Goal: Information Seeking & Learning: Learn about a topic

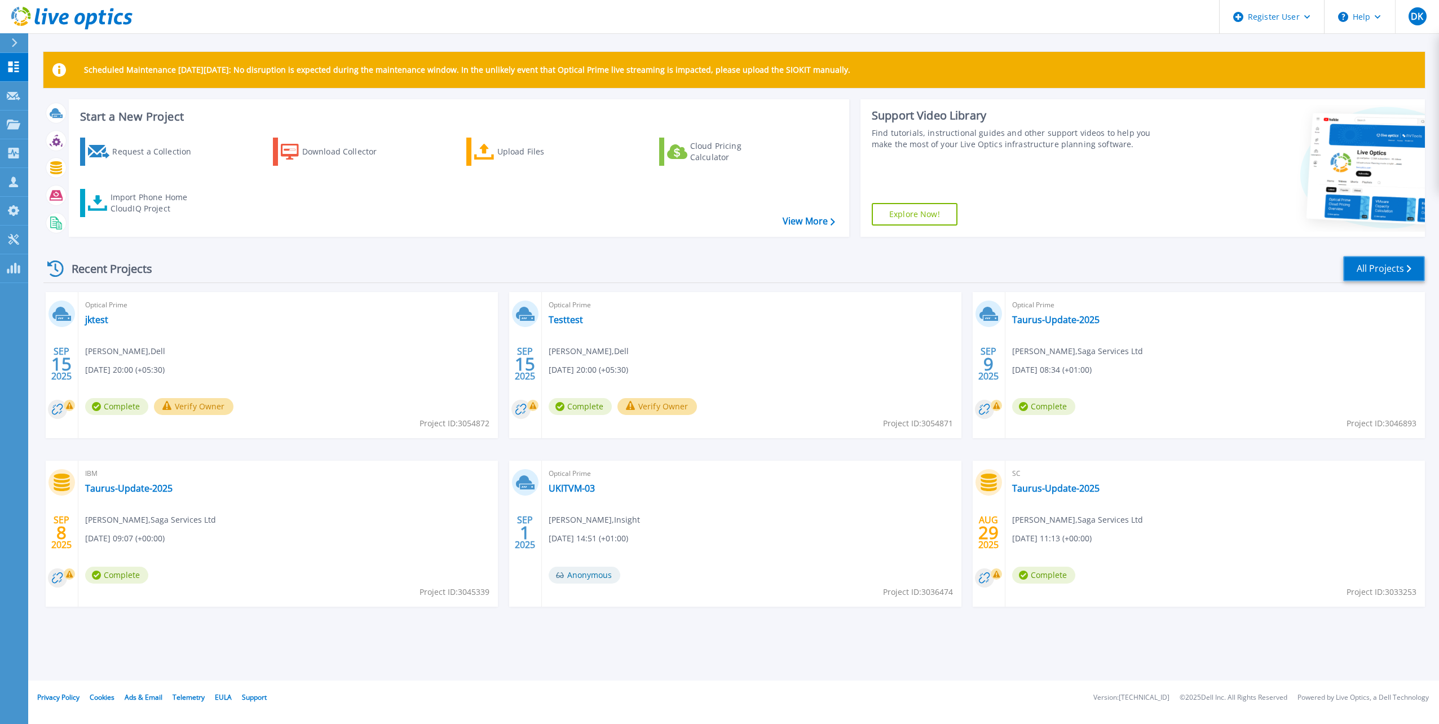
click at [1362, 274] on link "All Projects" at bounding box center [1384, 268] width 82 height 25
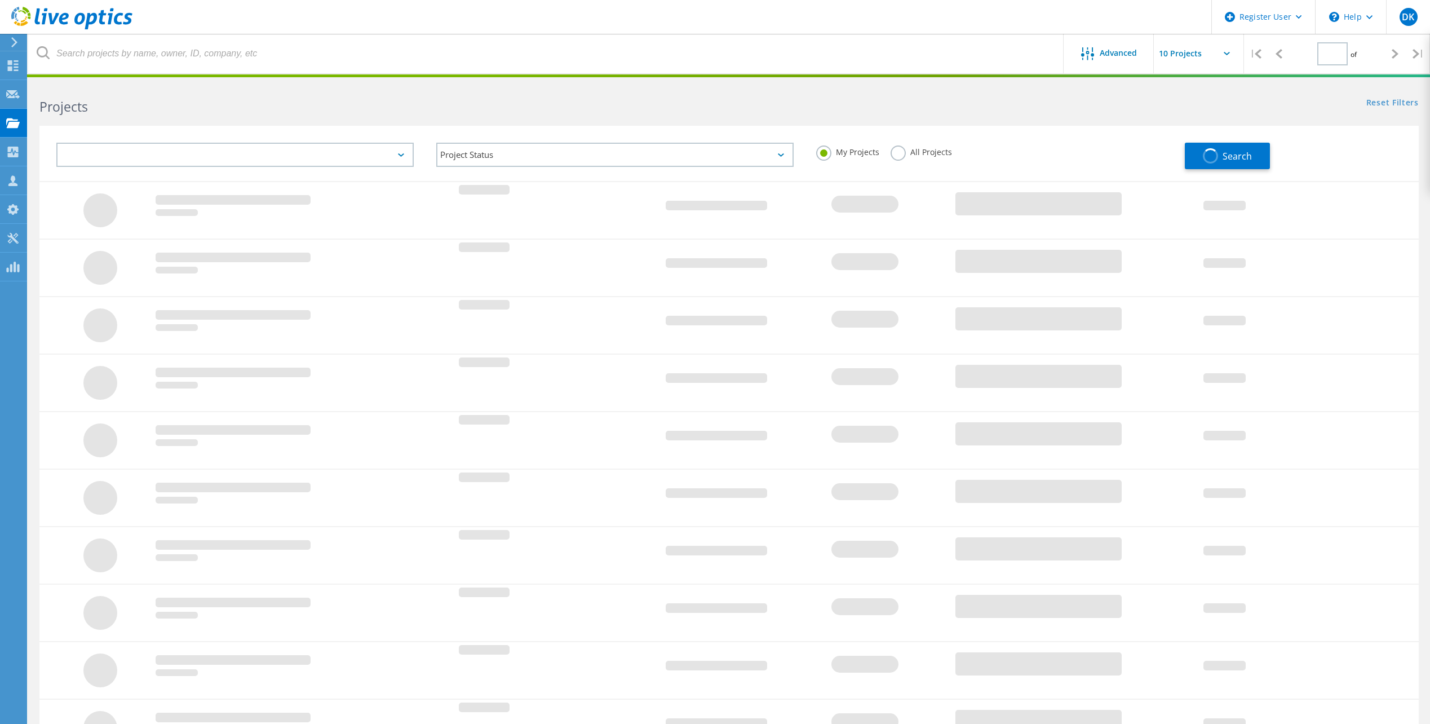
type input "1"
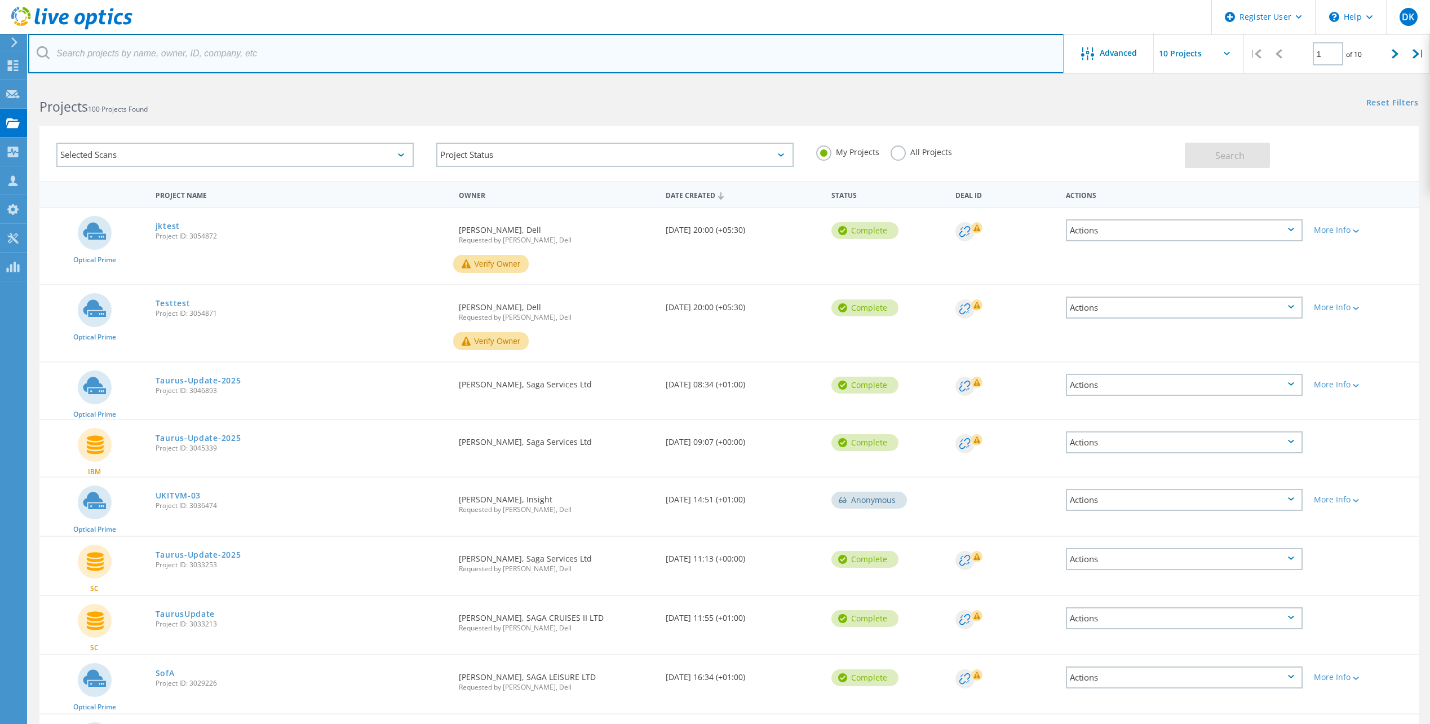
click at [165, 51] on input "text" at bounding box center [546, 53] width 1036 height 39
type input "trustford"
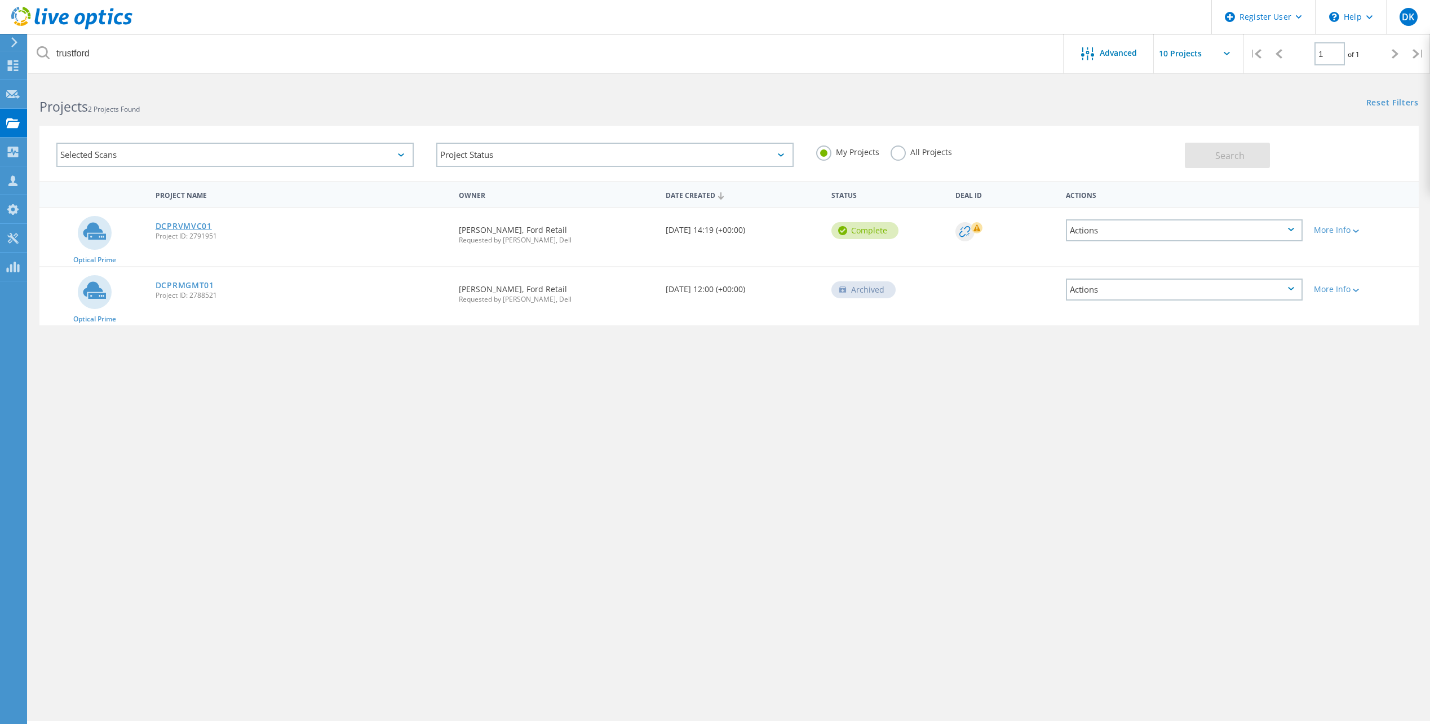
click at [184, 227] on link "DCPRVMVC01" at bounding box center [184, 226] width 56 height 8
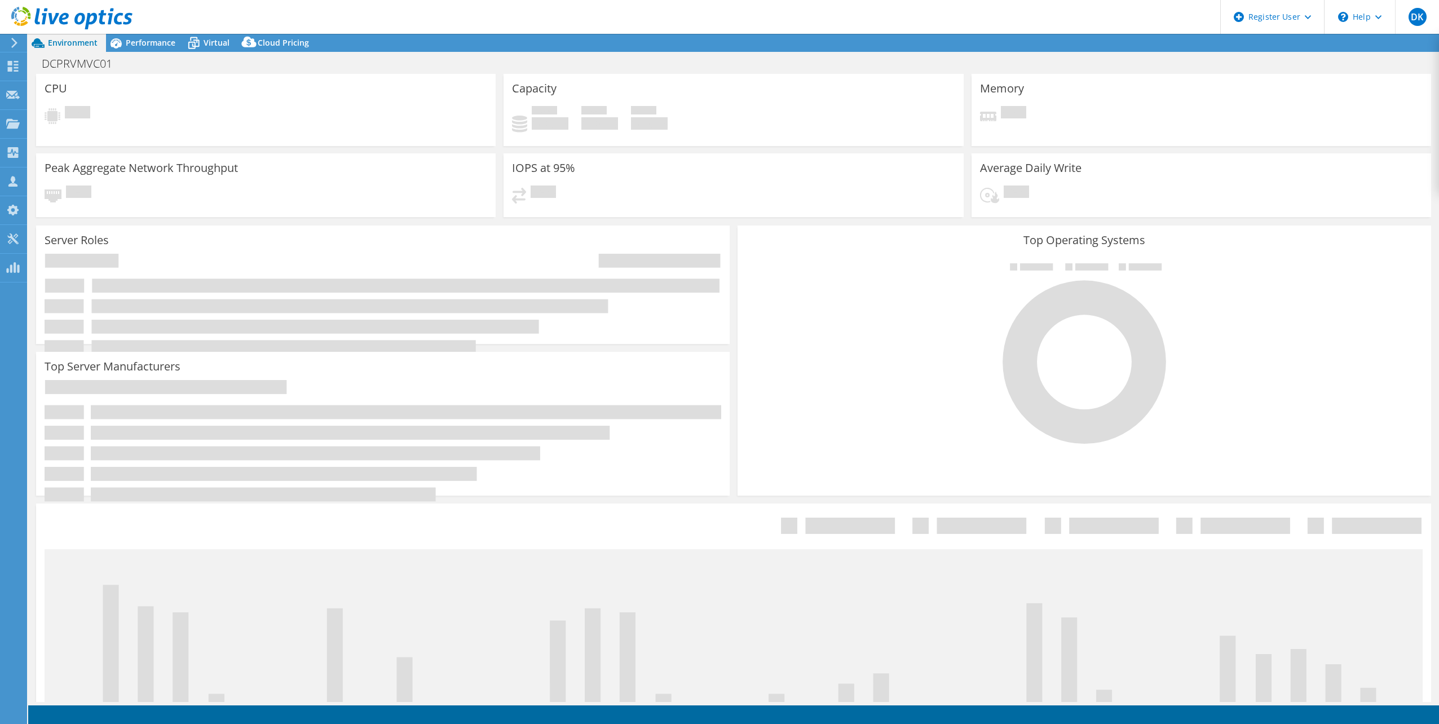
select select "EULondon"
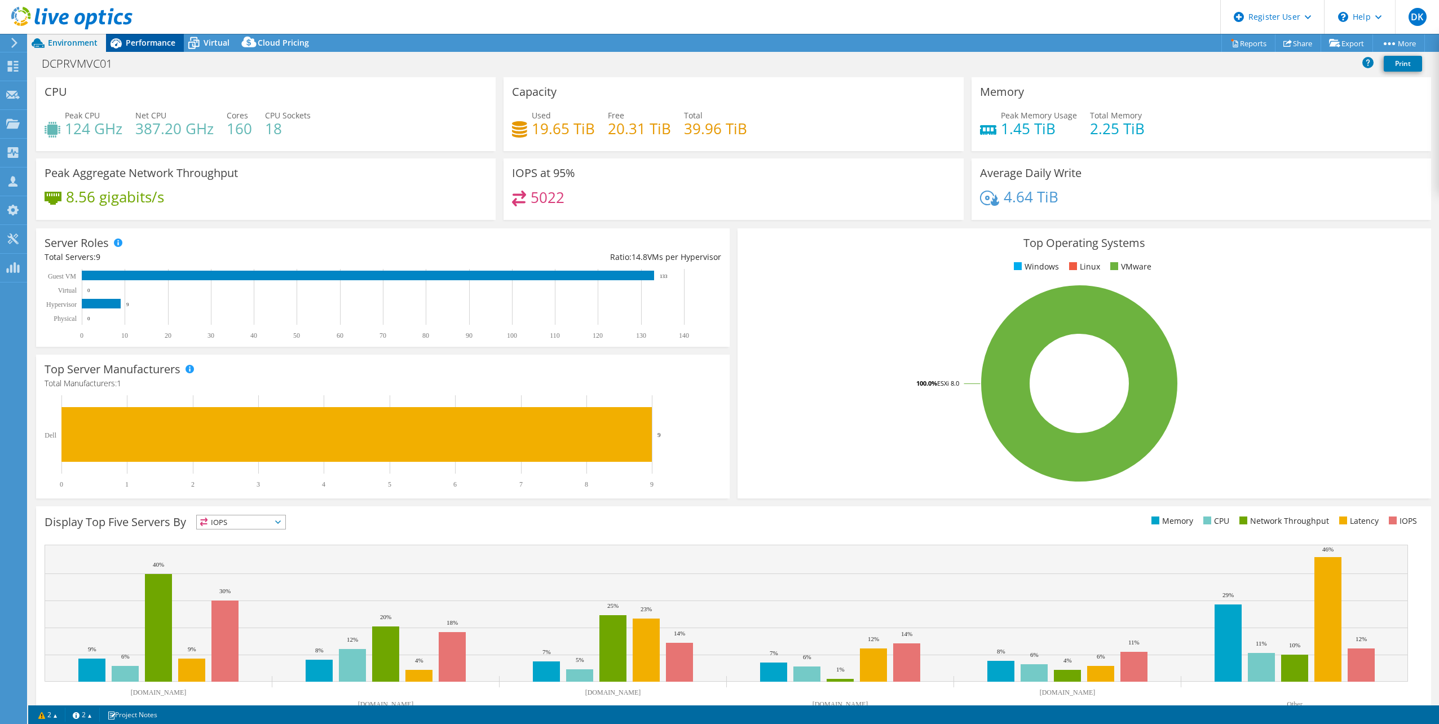
click at [148, 38] on span "Performance" at bounding box center [151, 42] width 50 height 11
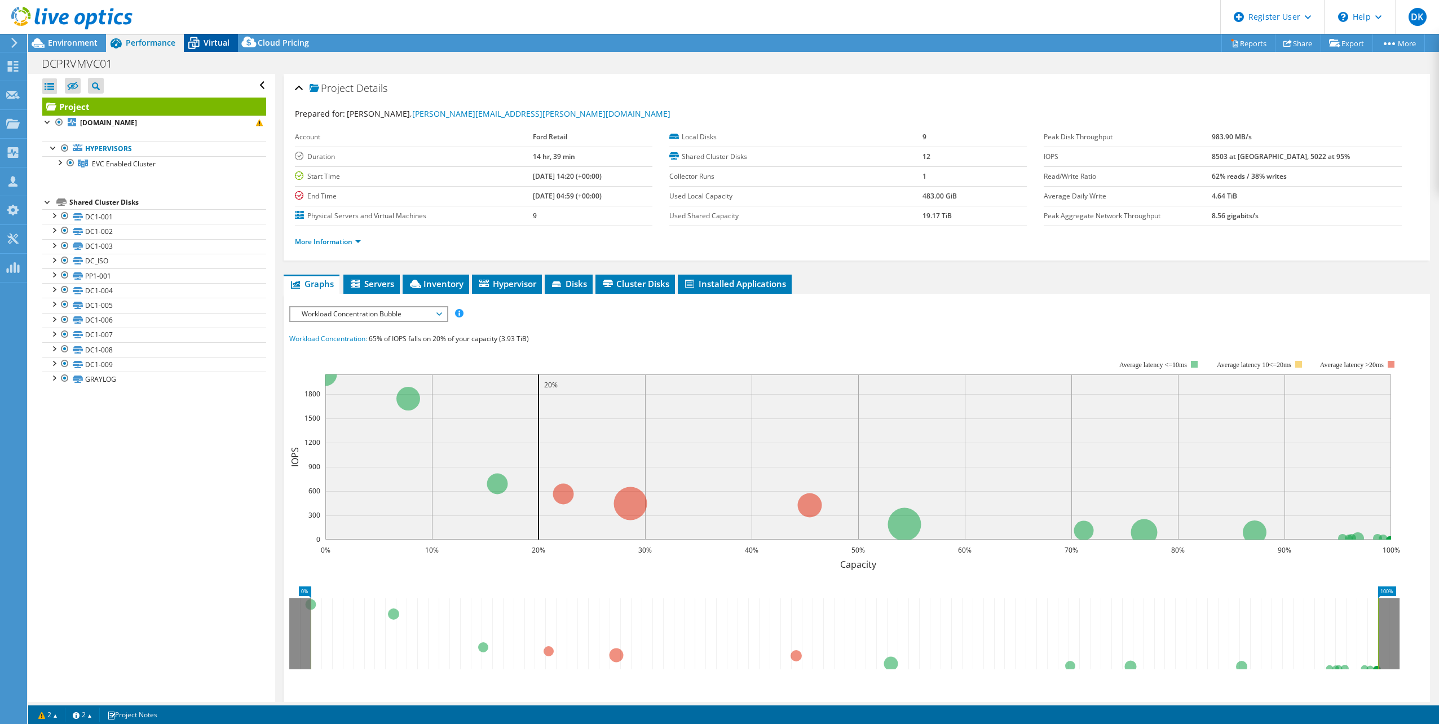
click at [211, 42] on span "Virtual" at bounding box center [216, 42] width 26 height 11
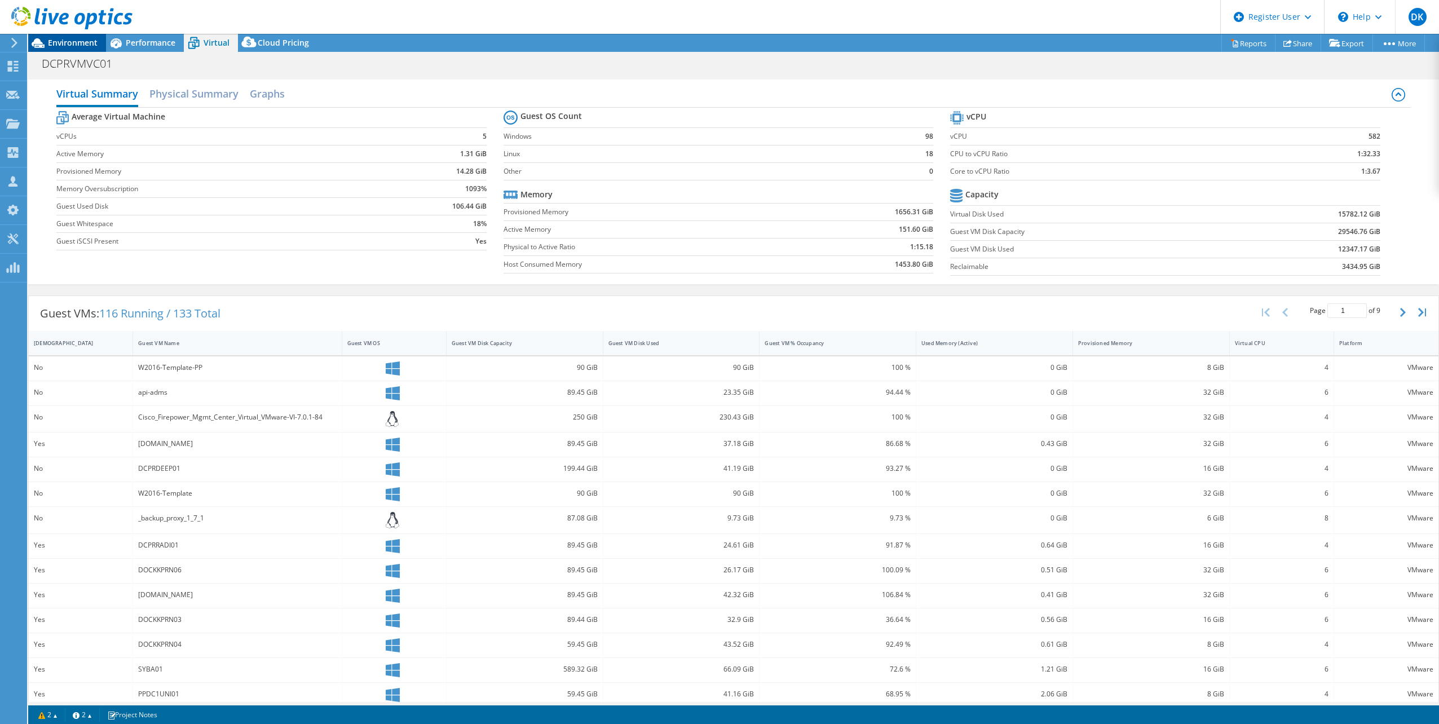
click at [82, 45] on span "Environment" at bounding box center [73, 42] width 50 height 11
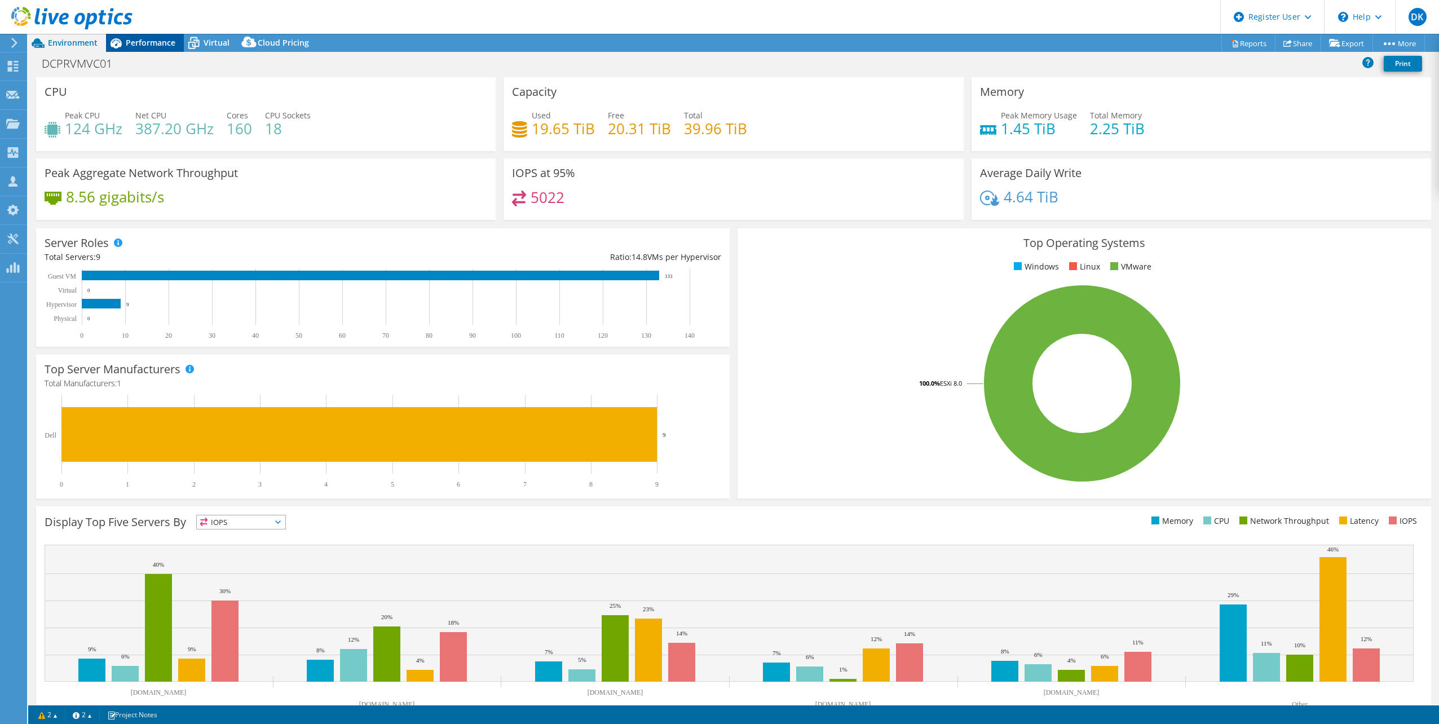
click at [148, 41] on span "Performance" at bounding box center [151, 42] width 50 height 11
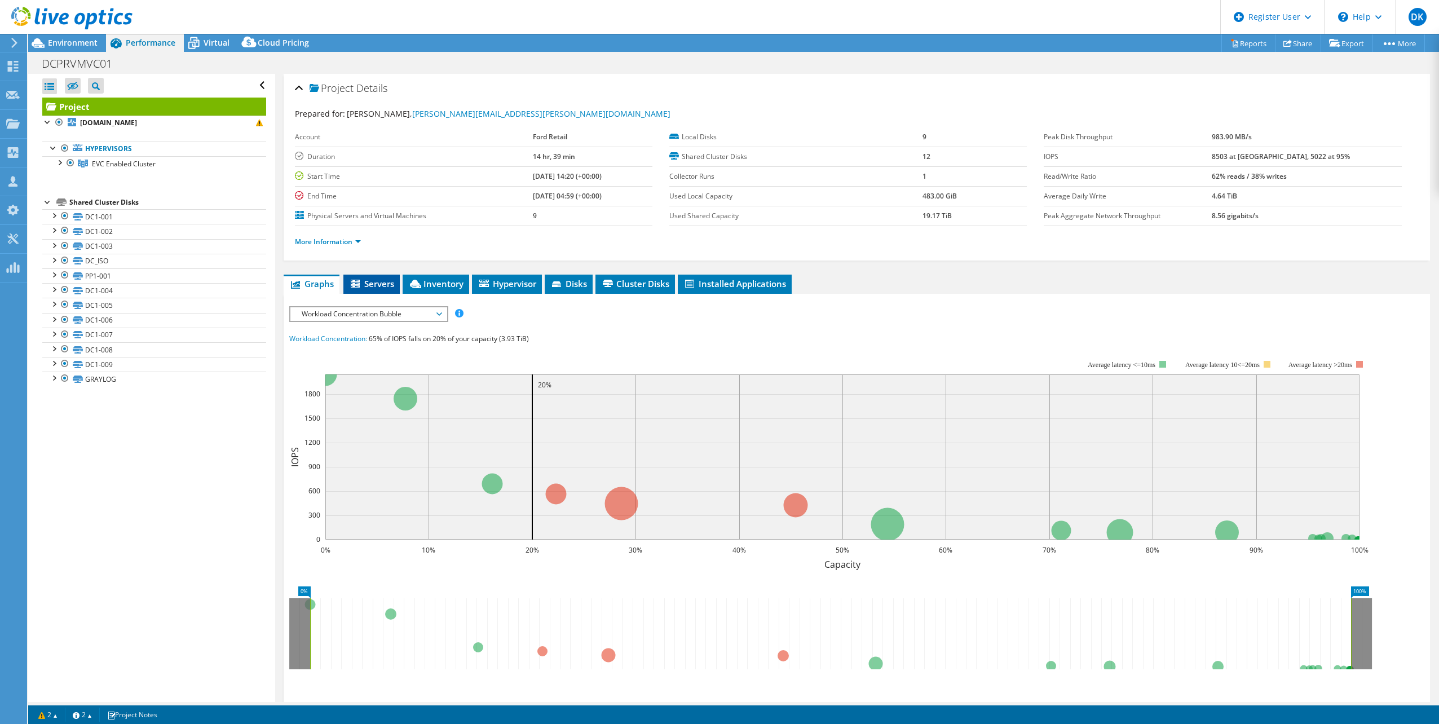
click at [380, 285] on span "Servers" at bounding box center [371, 283] width 45 height 11
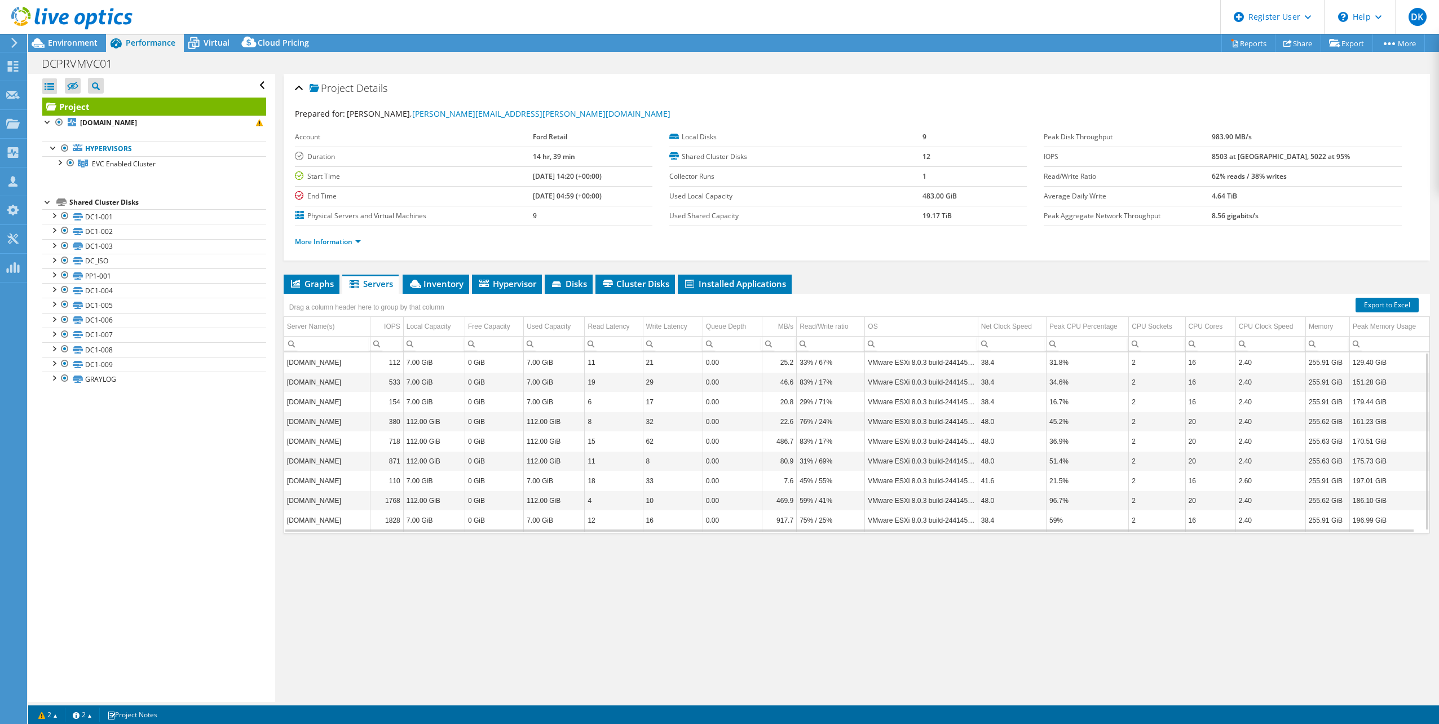
click at [324, 248] on div "More Information" at bounding box center [856, 242] width 1123 height 32
click at [326, 242] on link "More Information" at bounding box center [328, 242] width 66 height 10
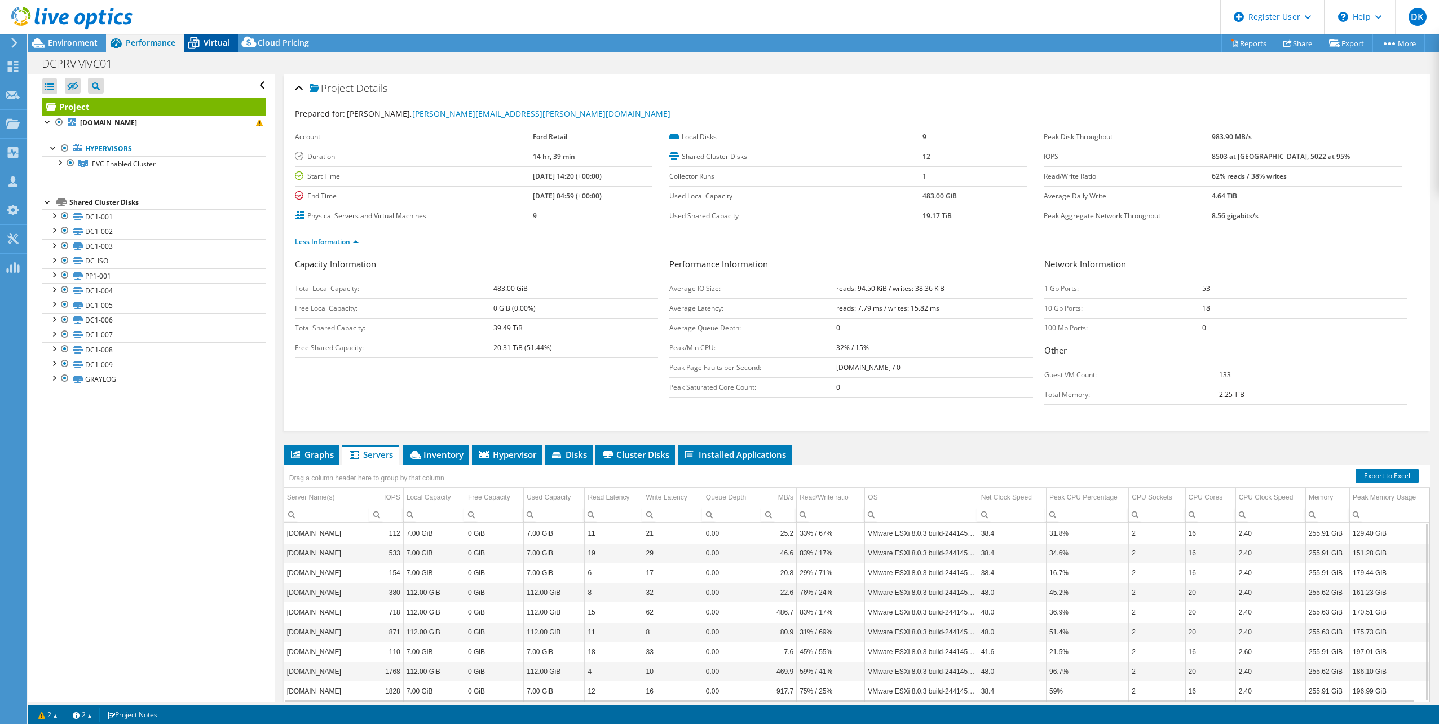
click at [209, 49] on div "Virtual" at bounding box center [211, 43] width 54 height 18
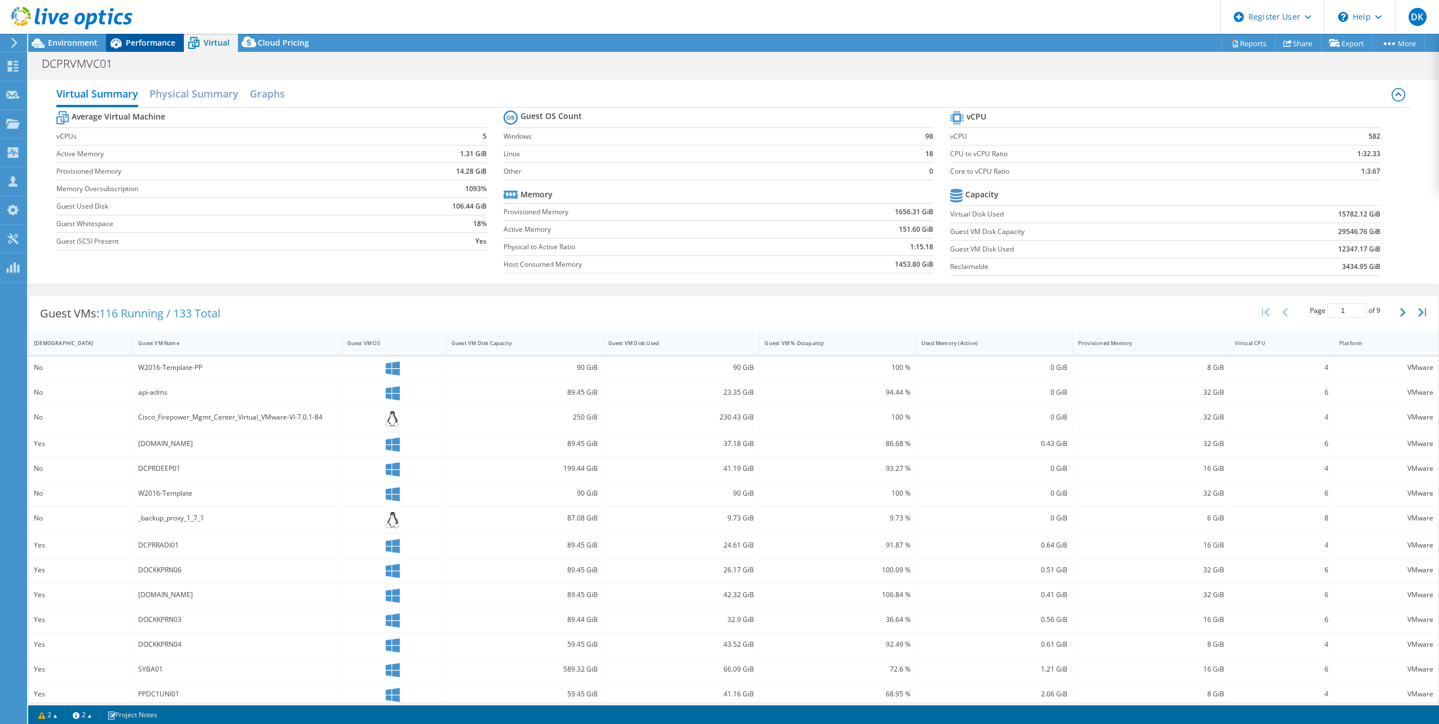
click at [143, 38] on span "Performance" at bounding box center [151, 42] width 50 height 11
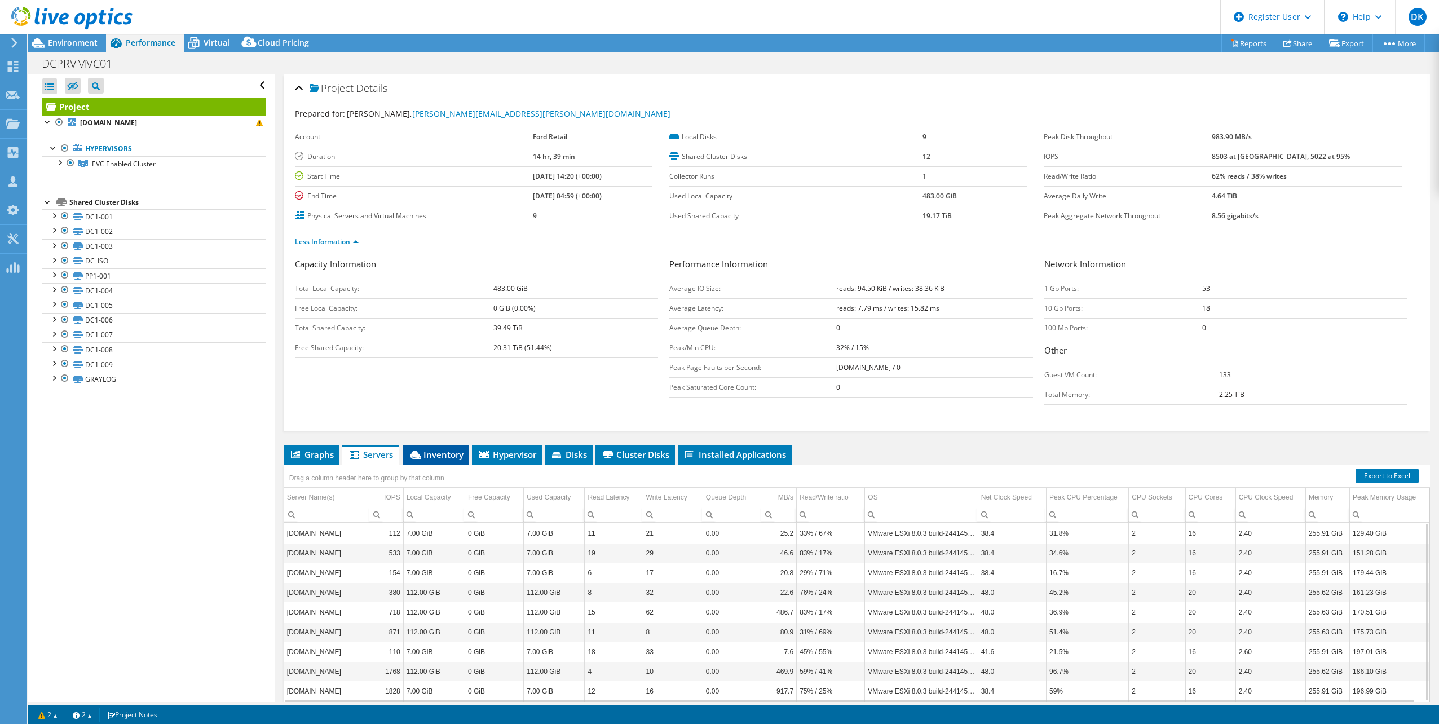
click at [444, 459] on span "Inventory" at bounding box center [435, 454] width 55 height 11
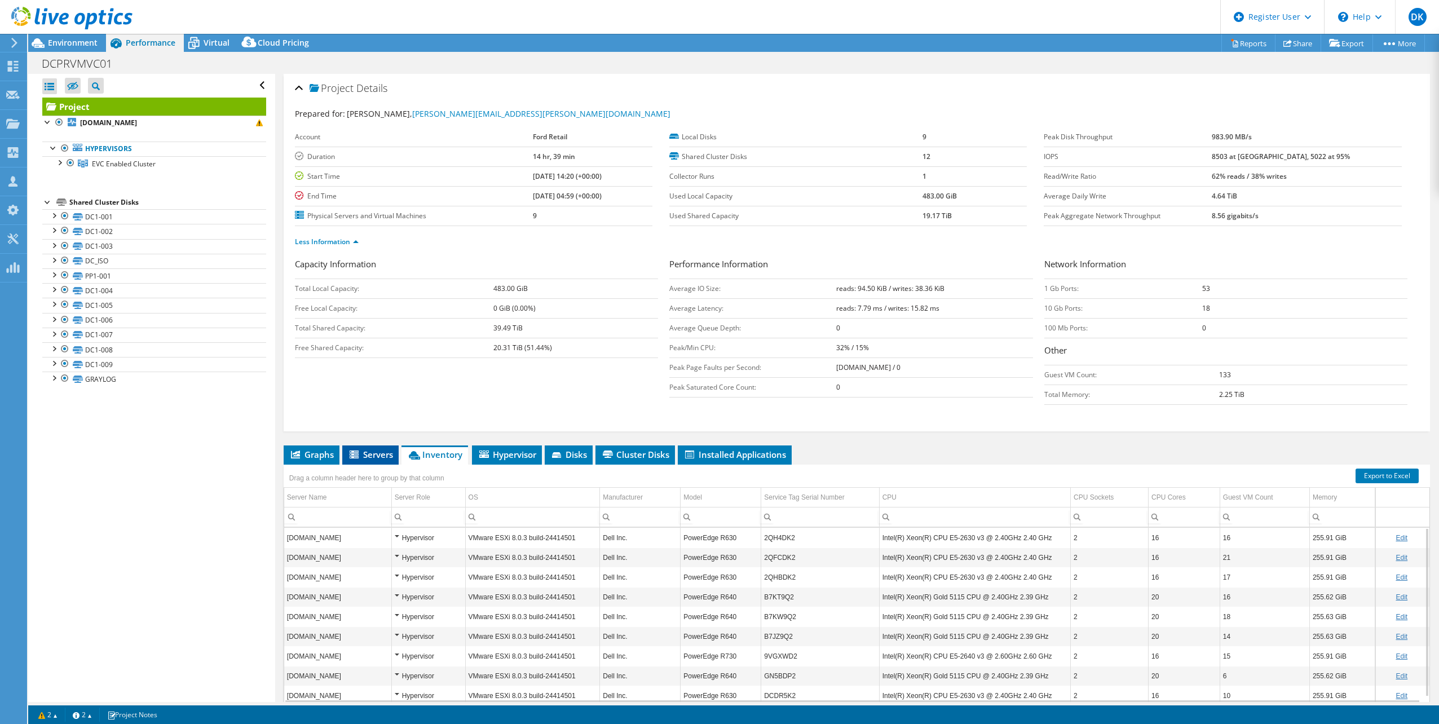
click at [366, 452] on span "Servers" at bounding box center [370, 454] width 45 height 11
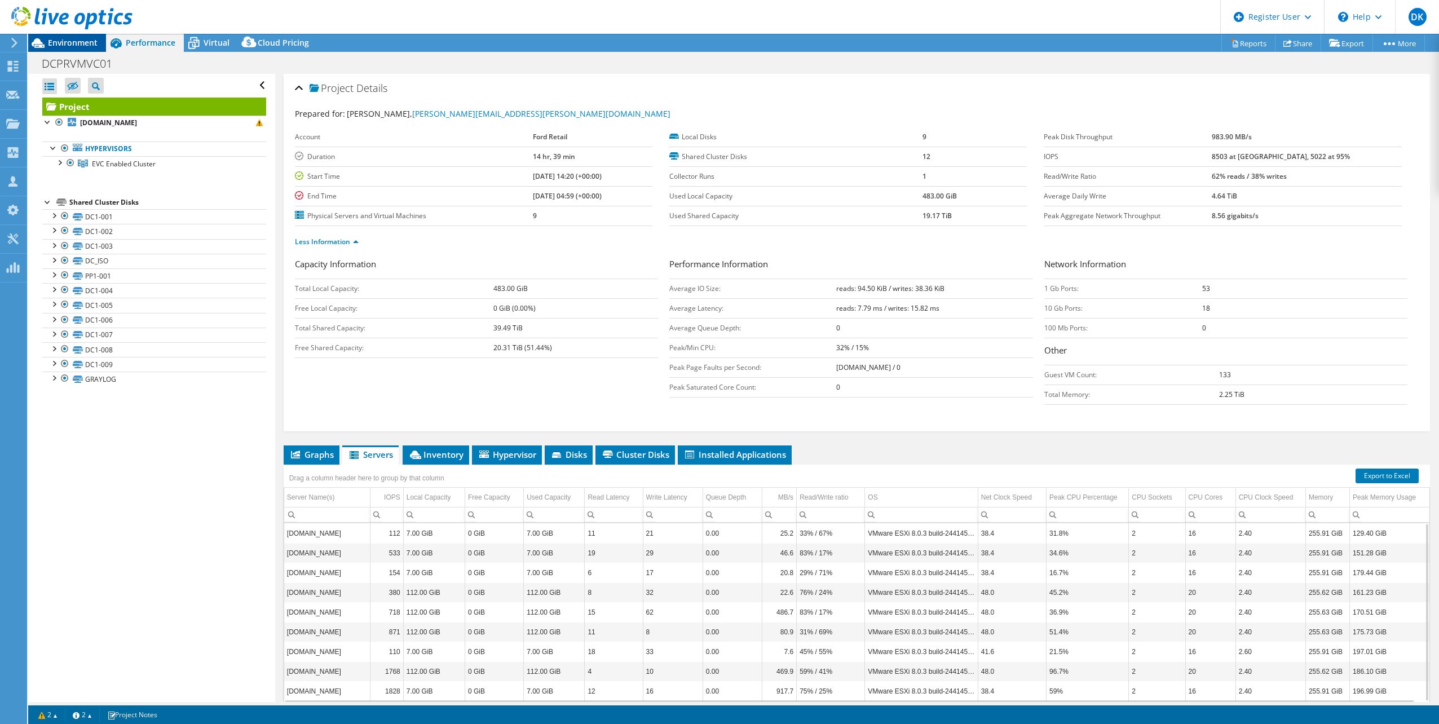
click at [72, 42] on span "Environment" at bounding box center [73, 42] width 50 height 11
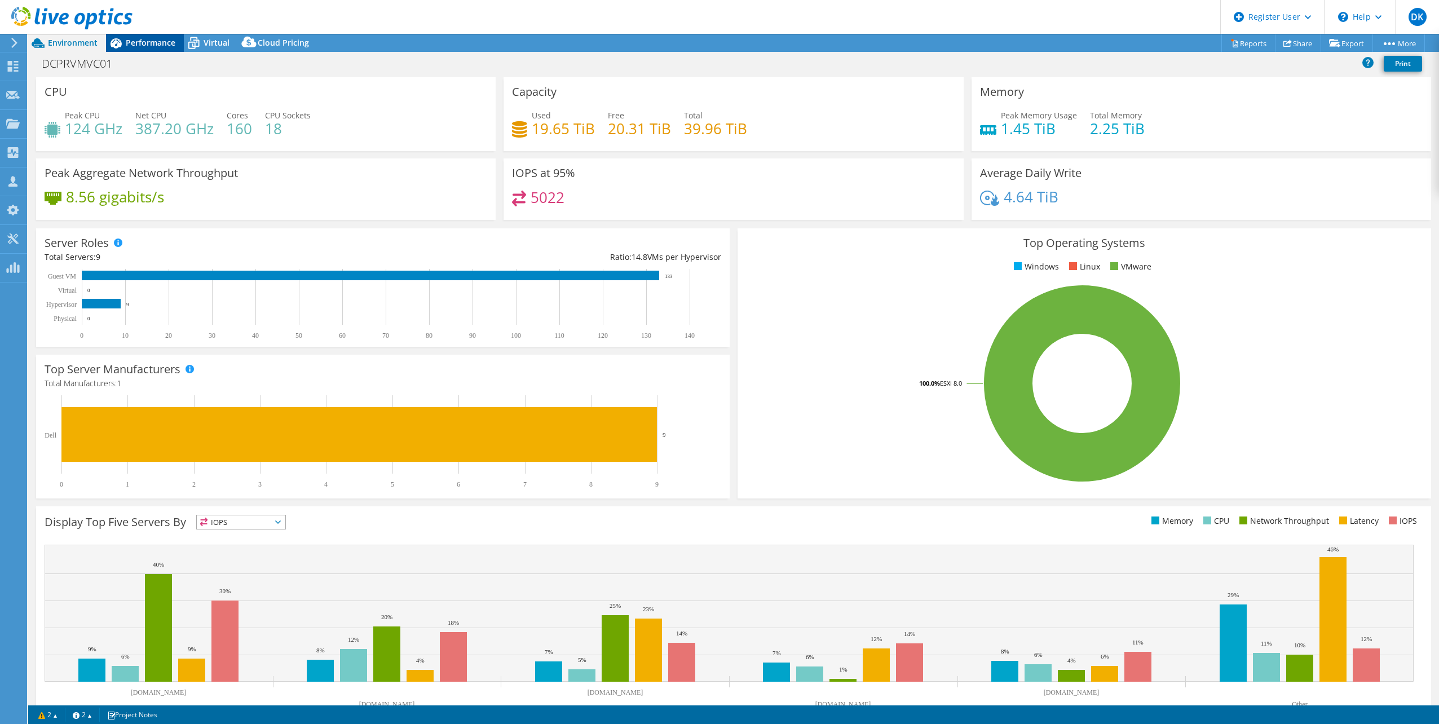
click at [157, 41] on span "Performance" at bounding box center [151, 42] width 50 height 11
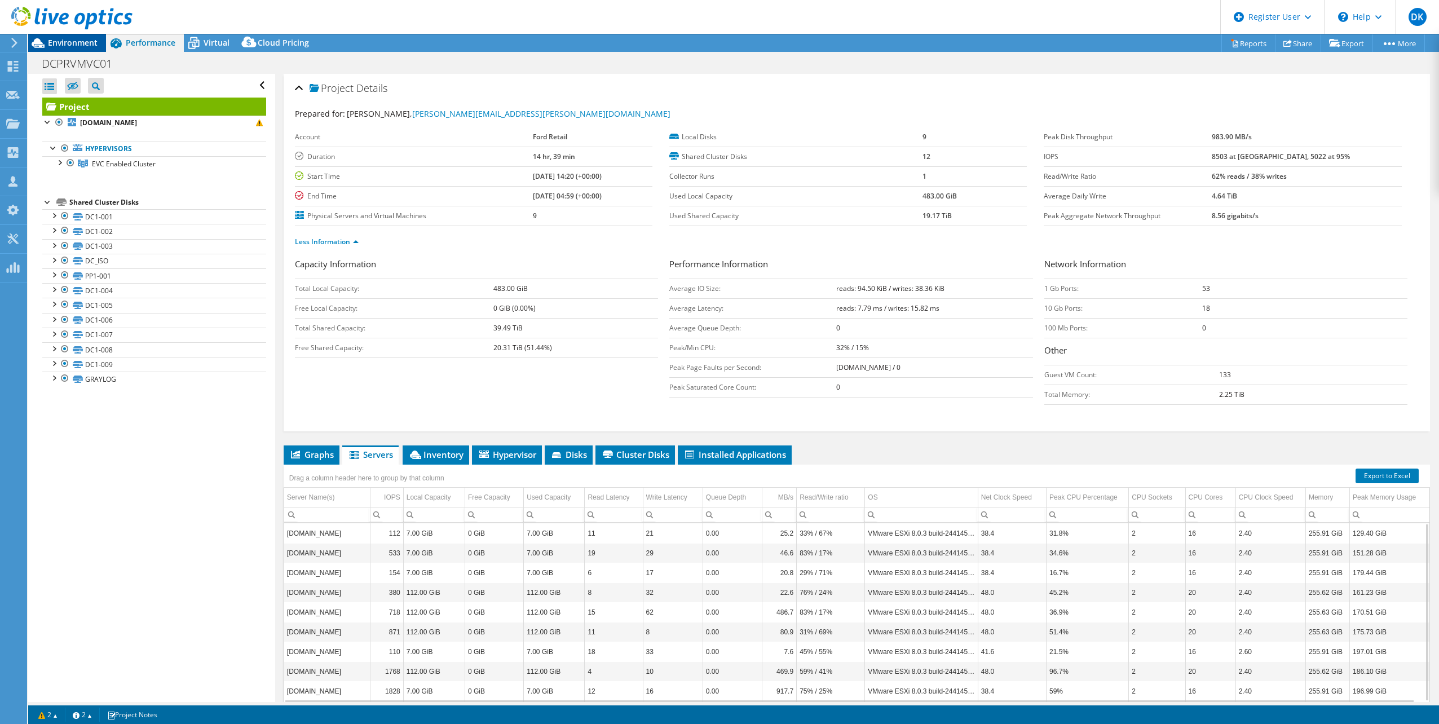
click at [82, 46] on span "Environment" at bounding box center [73, 42] width 50 height 11
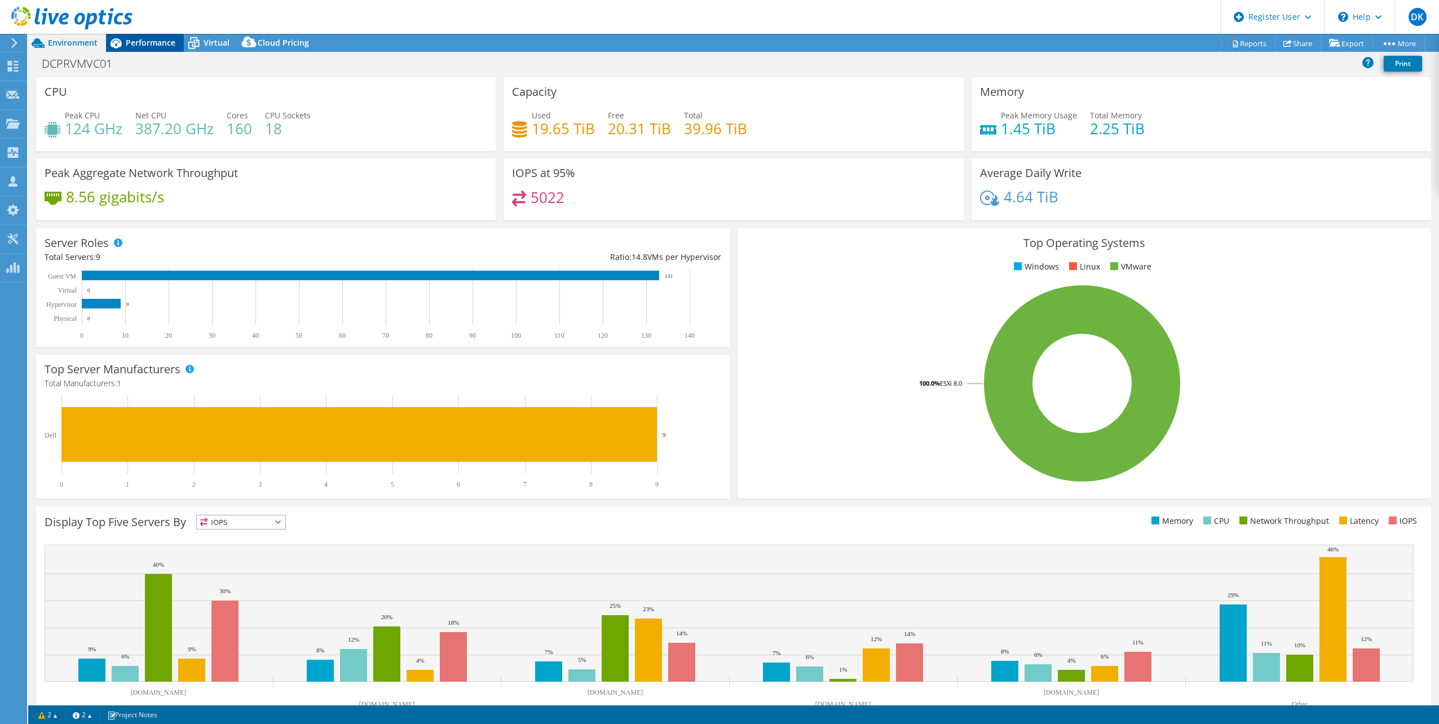
click at [141, 48] on div "Performance" at bounding box center [145, 43] width 78 height 18
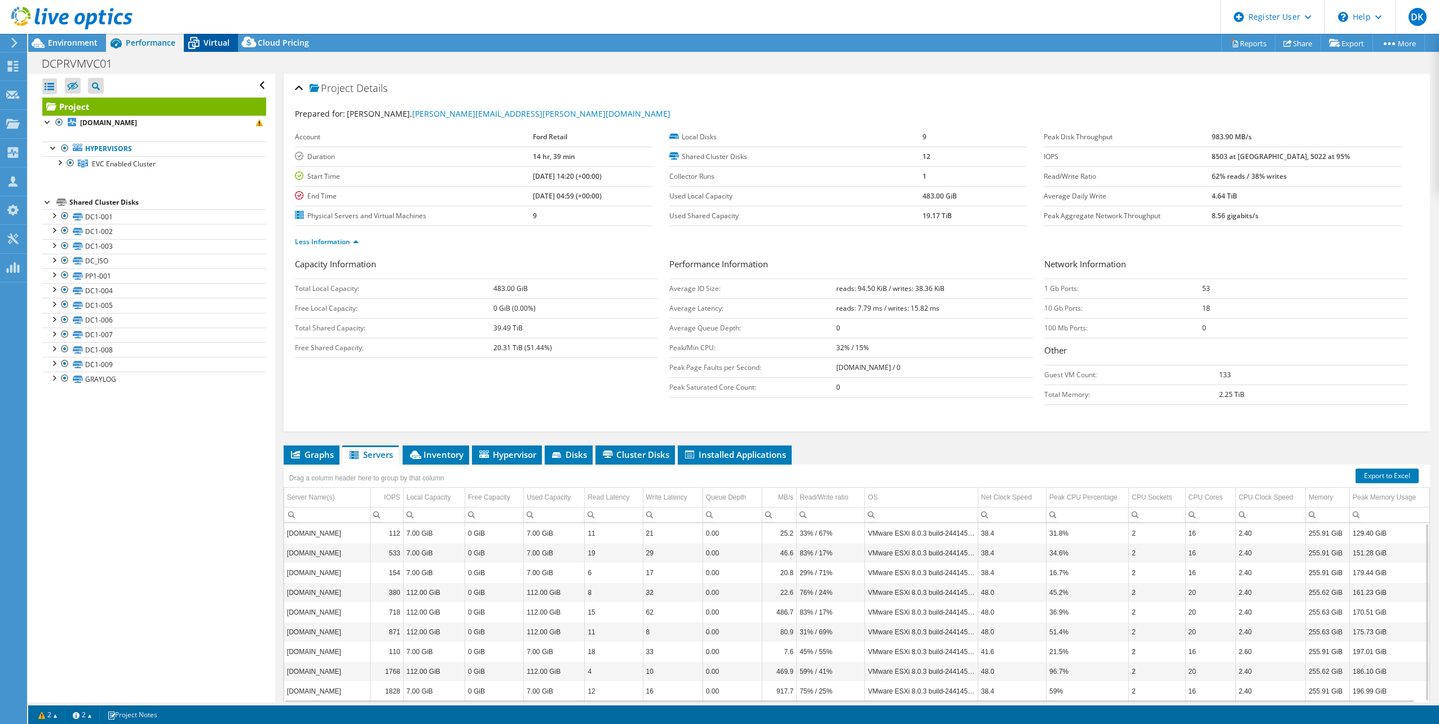
click at [210, 40] on span "Virtual" at bounding box center [216, 42] width 26 height 11
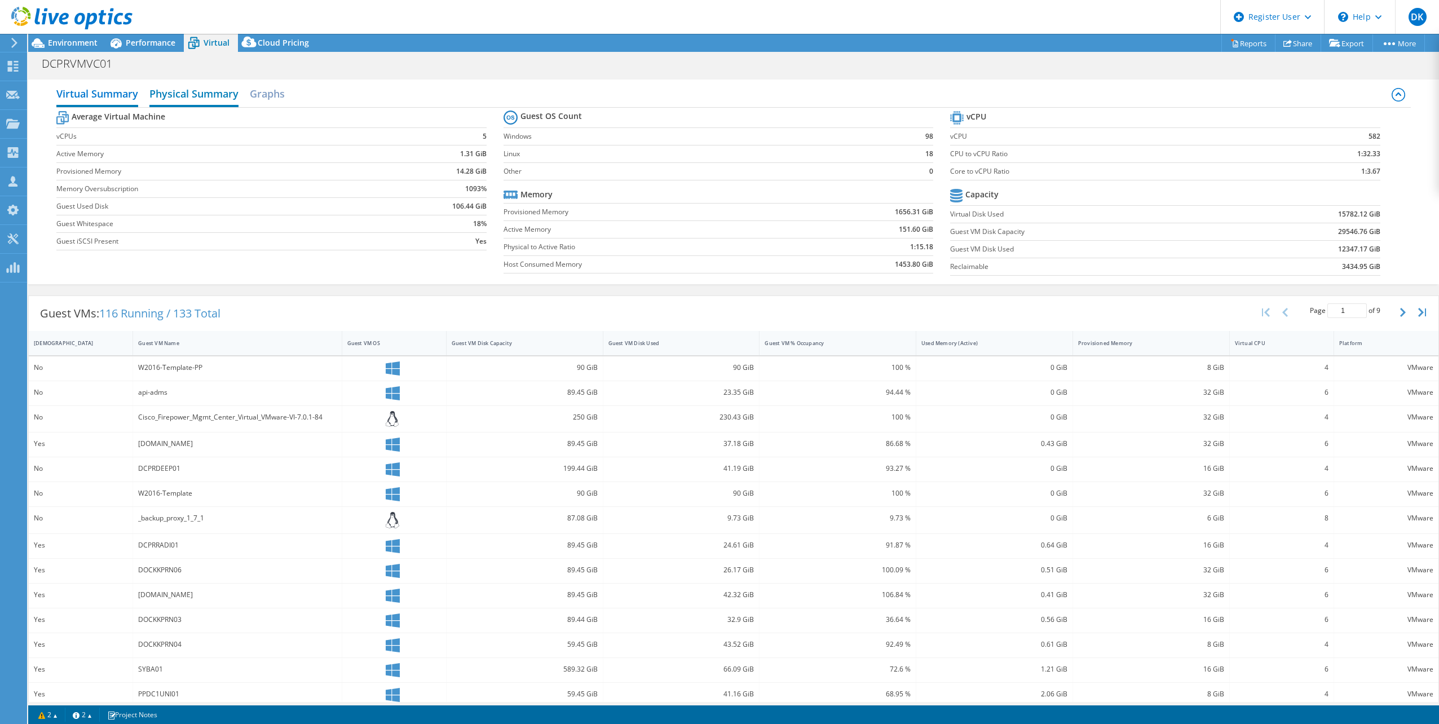
click at [188, 96] on h2 "Physical Summary" at bounding box center [193, 94] width 89 height 25
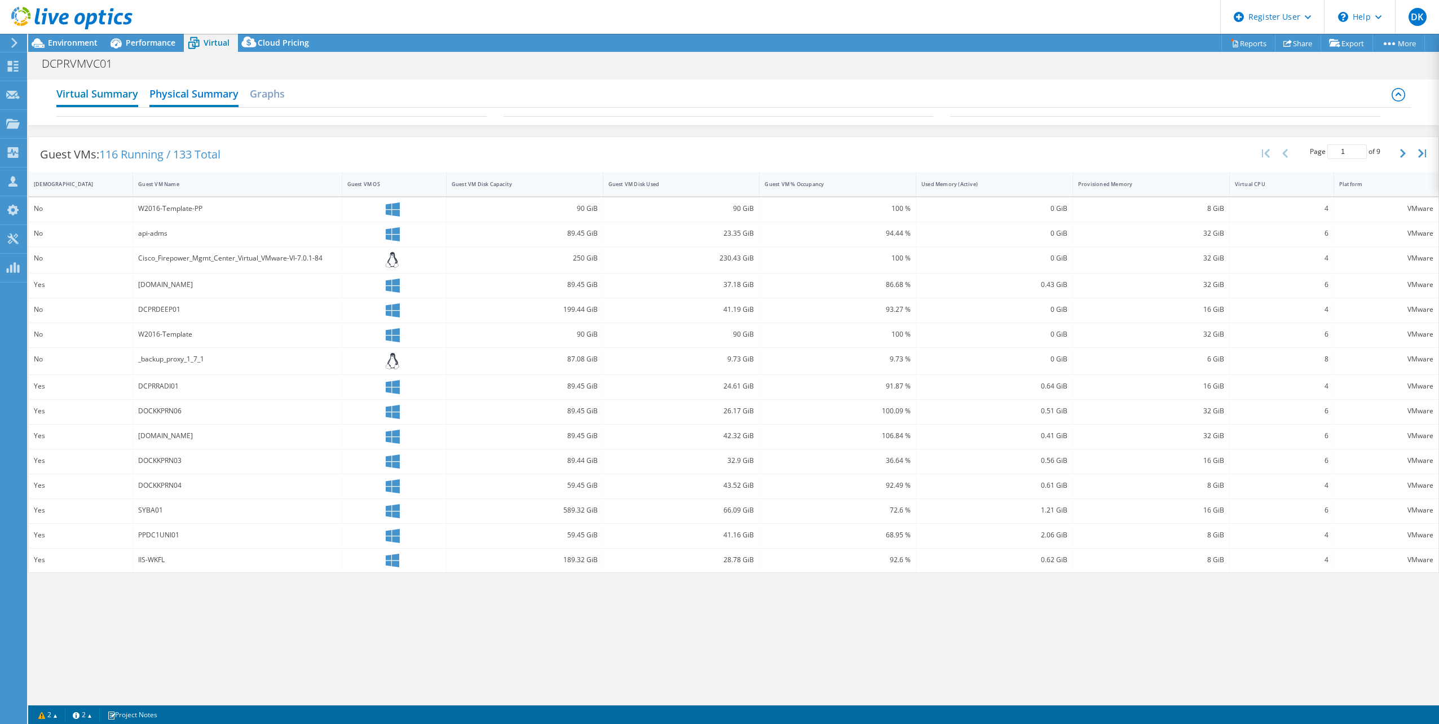
click at [111, 94] on h2 "Virtual Summary" at bounding box center [97, 94] width 82 height 25
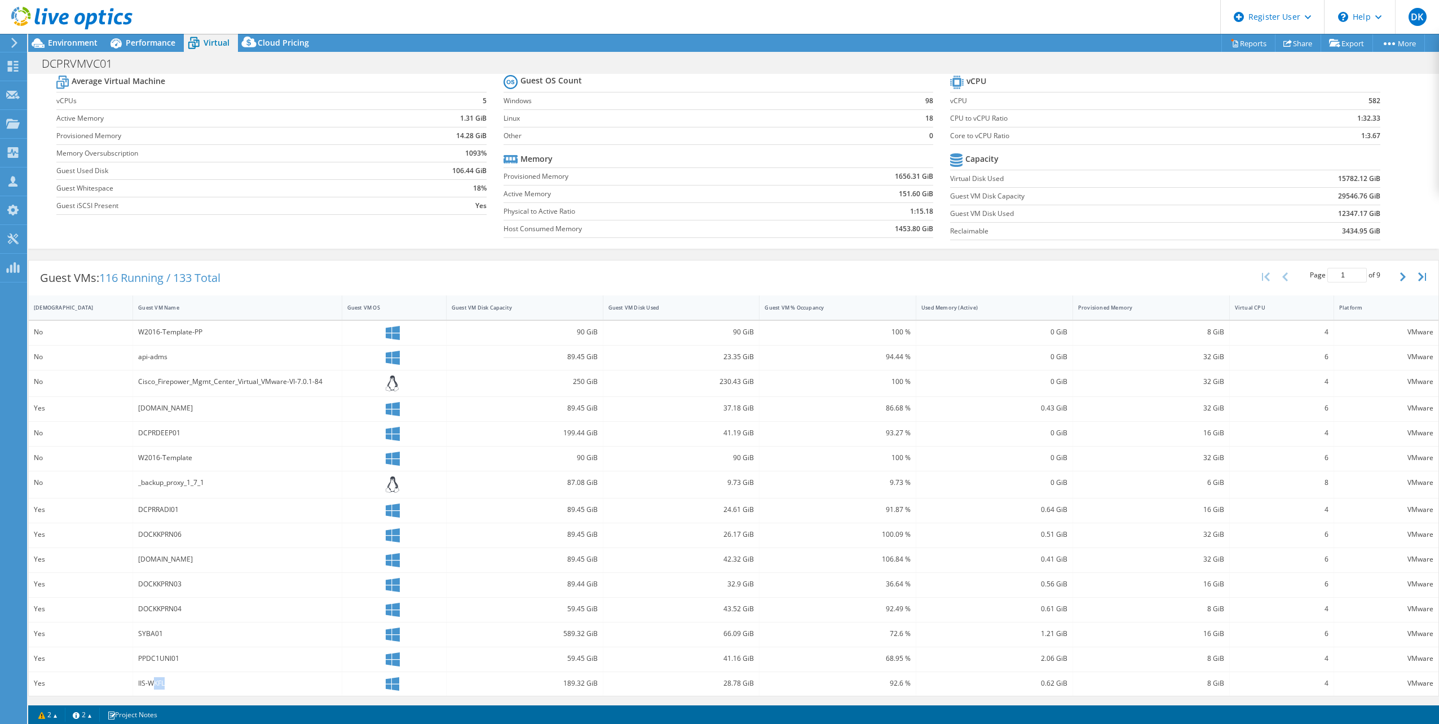
scroll to position [36, 0]
drag, startPoint x: 153, startPoint y: 699, endPoint x: 613, endPoint y: 710, distance: 459.5
click at [613, 710] on div "This project has been archived. No changes can be made, and graphs and summary …" at bounding box center [733, 379] width 1410 height 690
click at [154, 43] on span "Performance" at bounding box center [151, 42] width 50 height 11
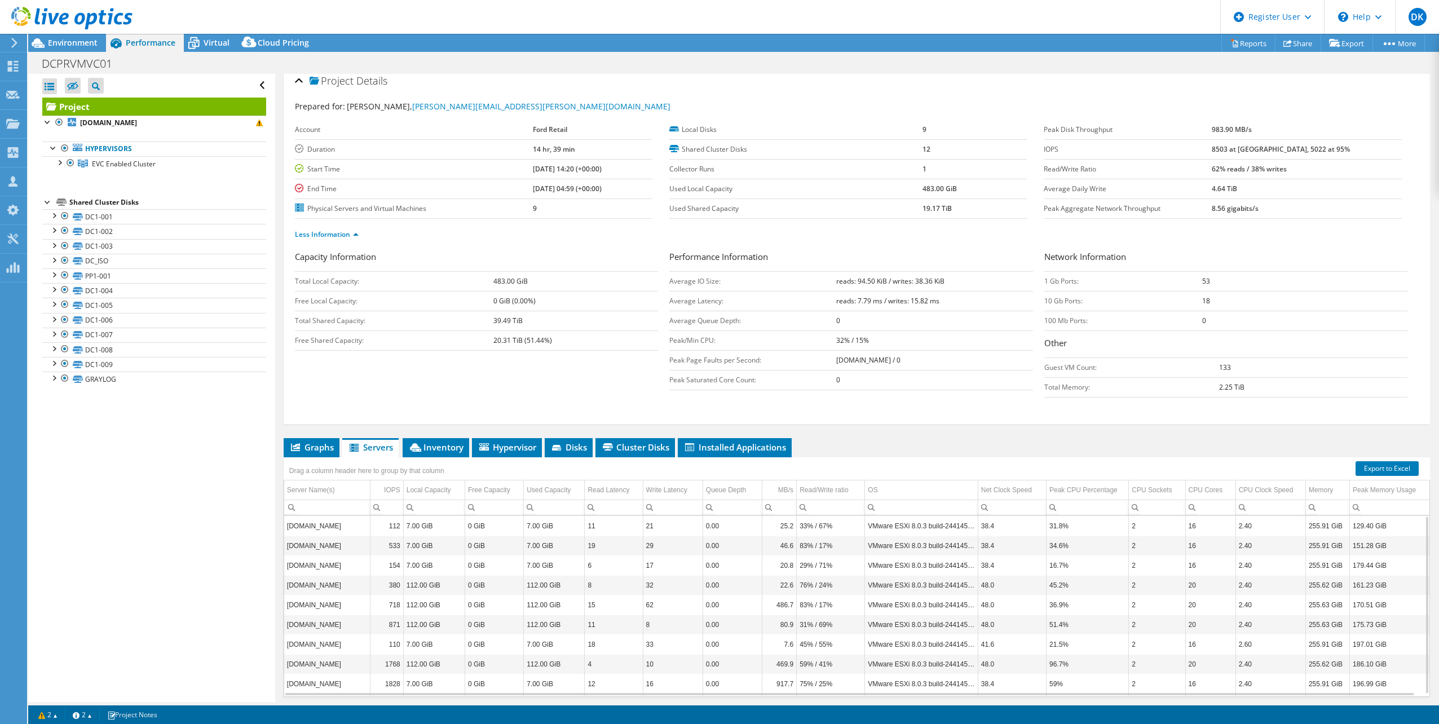
scroll to position [0, 0]
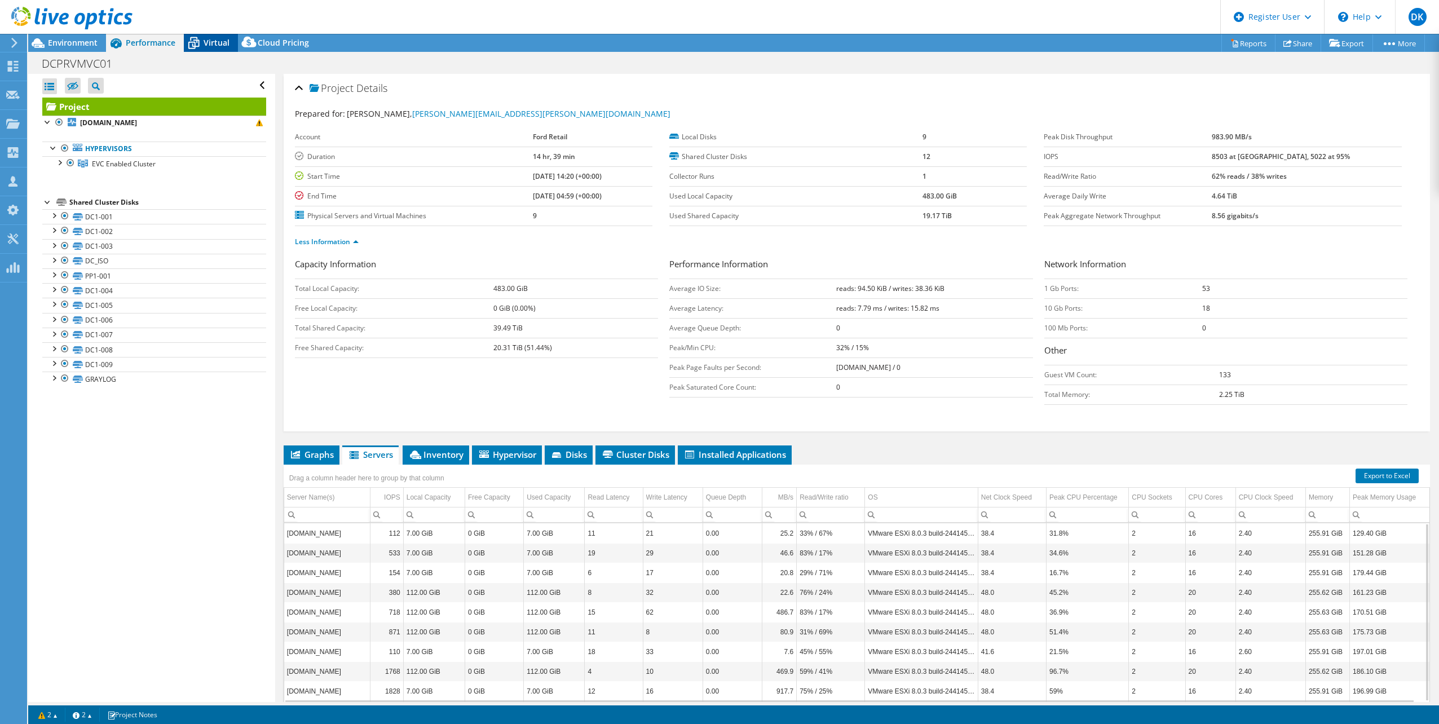
drag, startPoint x: 222, startPoint y: 40, endPoint x: 228, endPoint y: 39, distance: 5.7
click at [222, 39] on span "Virtual" at bounding box center [216, 42] width 26 height 11
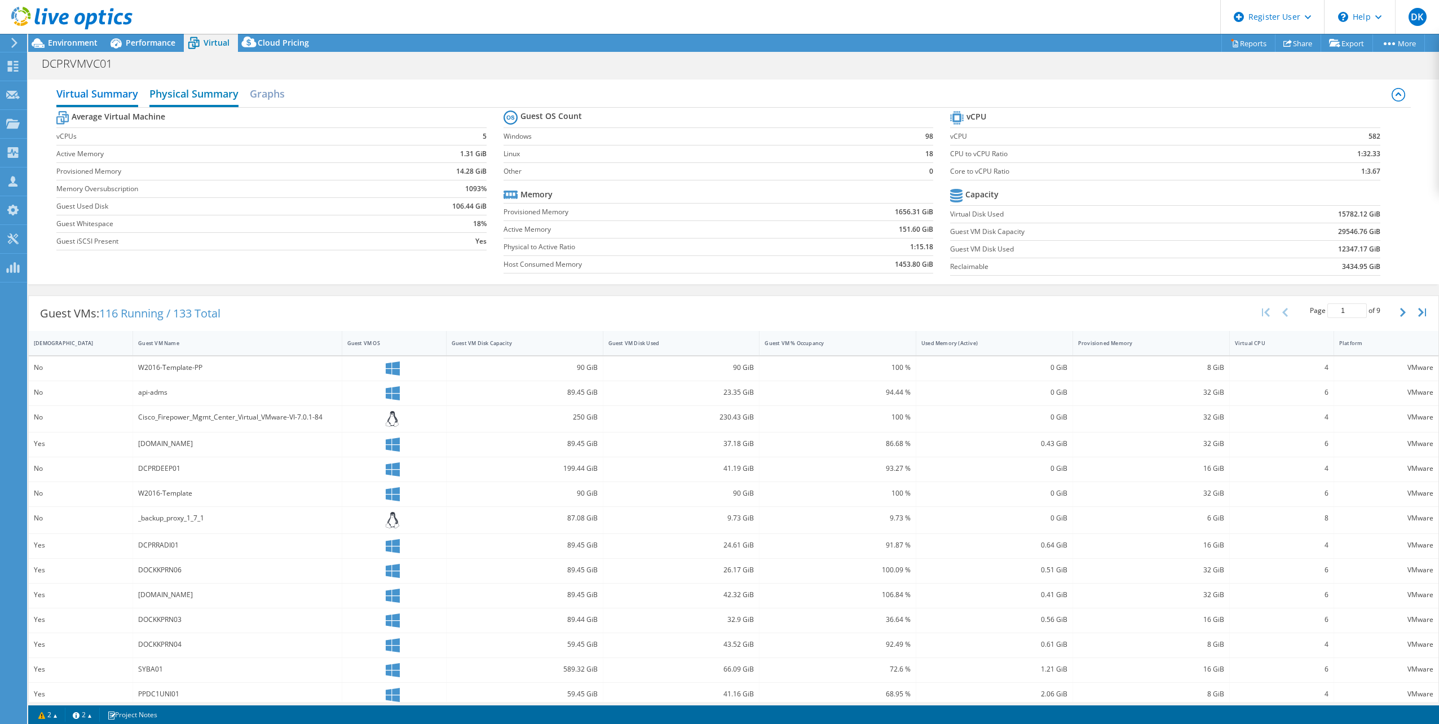
click at [181, 92] on h2 "Physical Summary" at bounding box center [193, 94] width 89 height 25
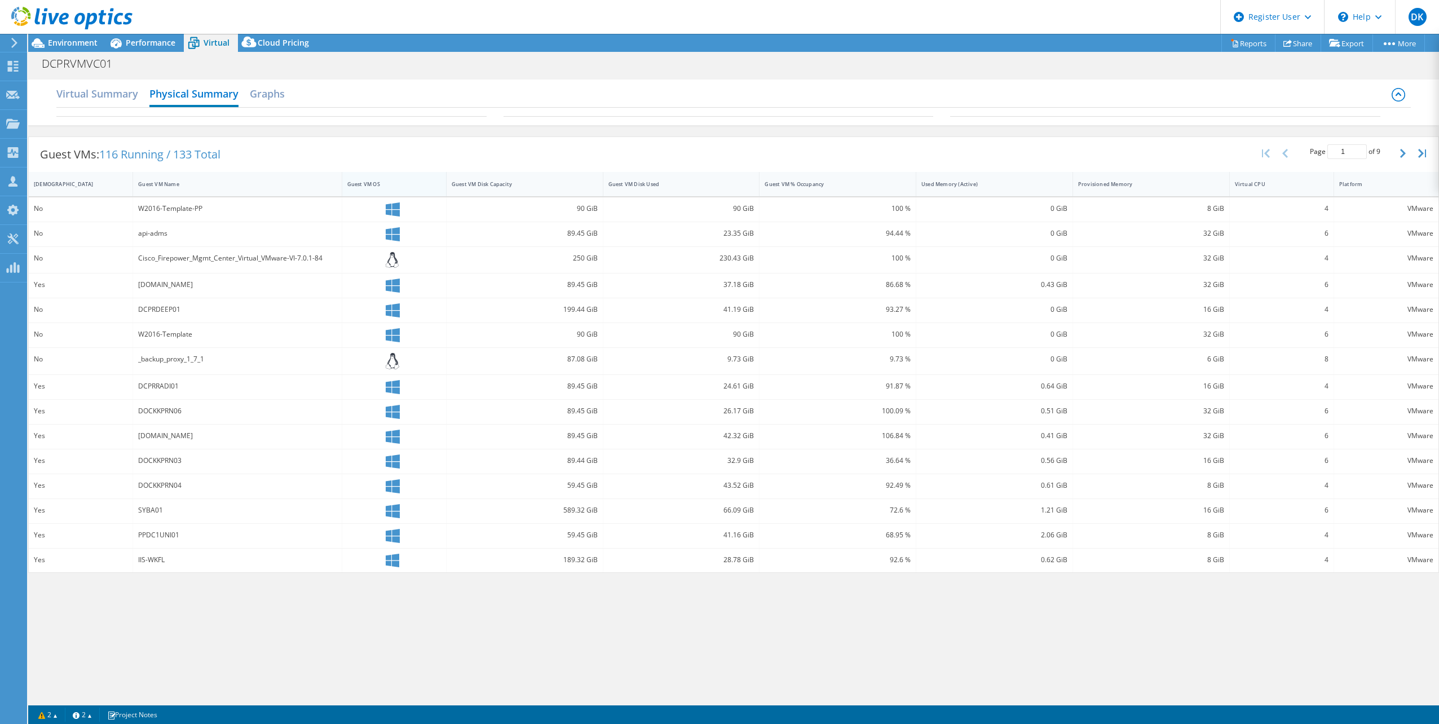
click at [368, 181] on div "Guest VM OS" at bounding box center [387, 183] width 80 height 7
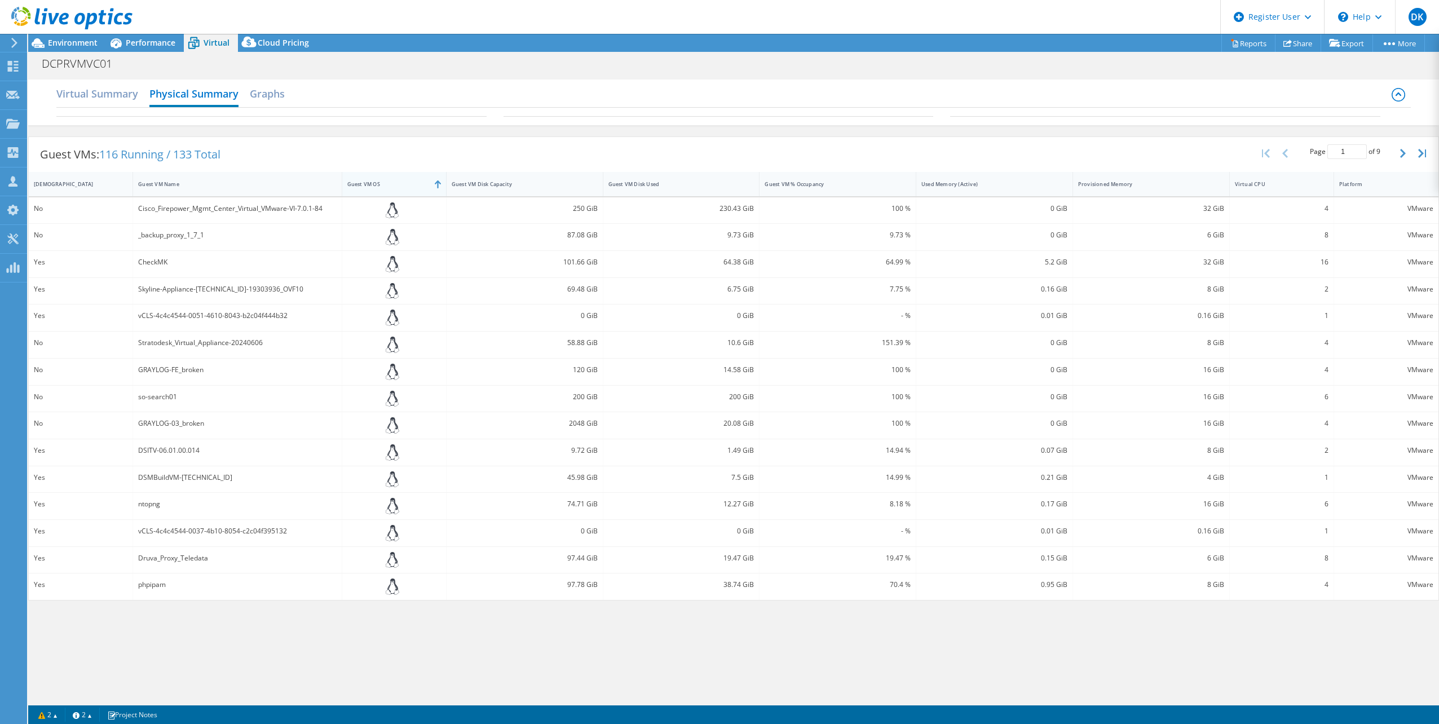
click at [360, 184] on div "Guest VM OS" at bounding box center [387, 183] width 80 height 7
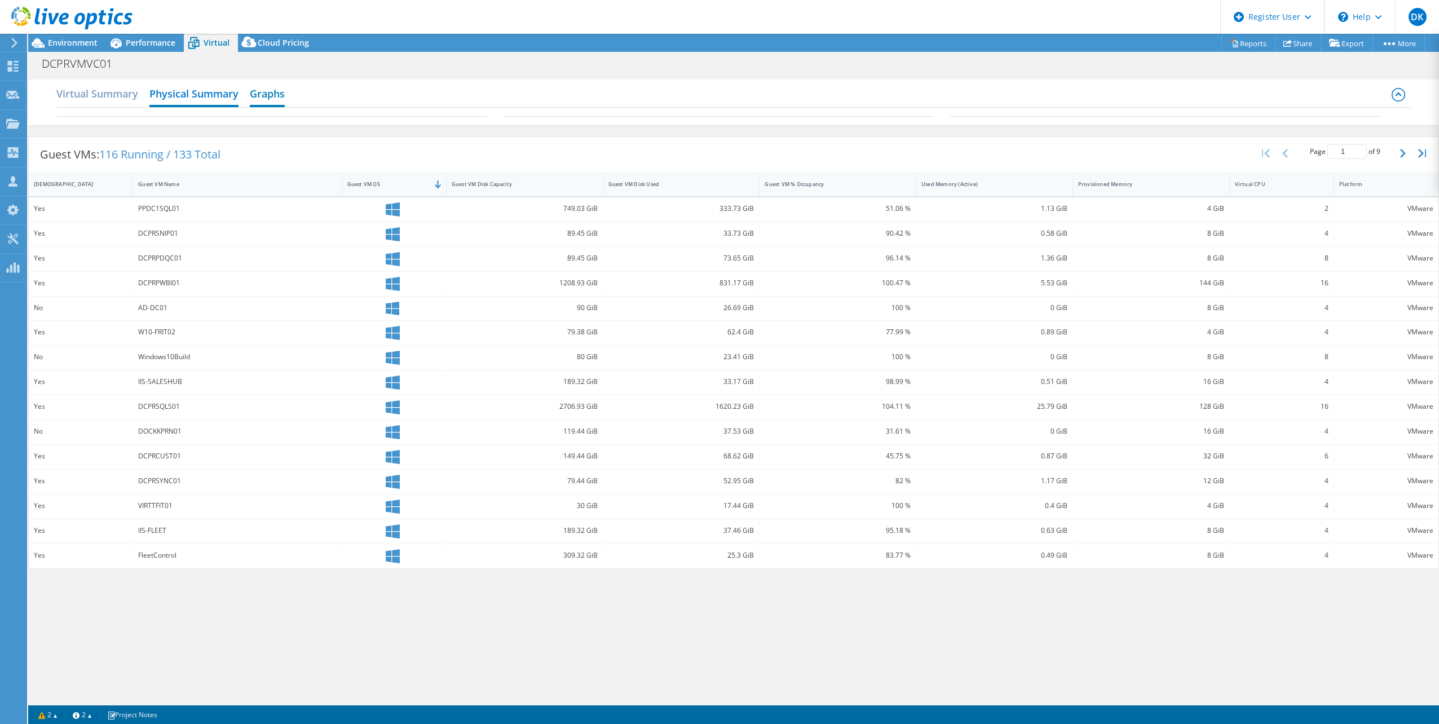
click at [273, 99] on h2 "Graphs" at bounding box center [267, 94] width 35 height 25
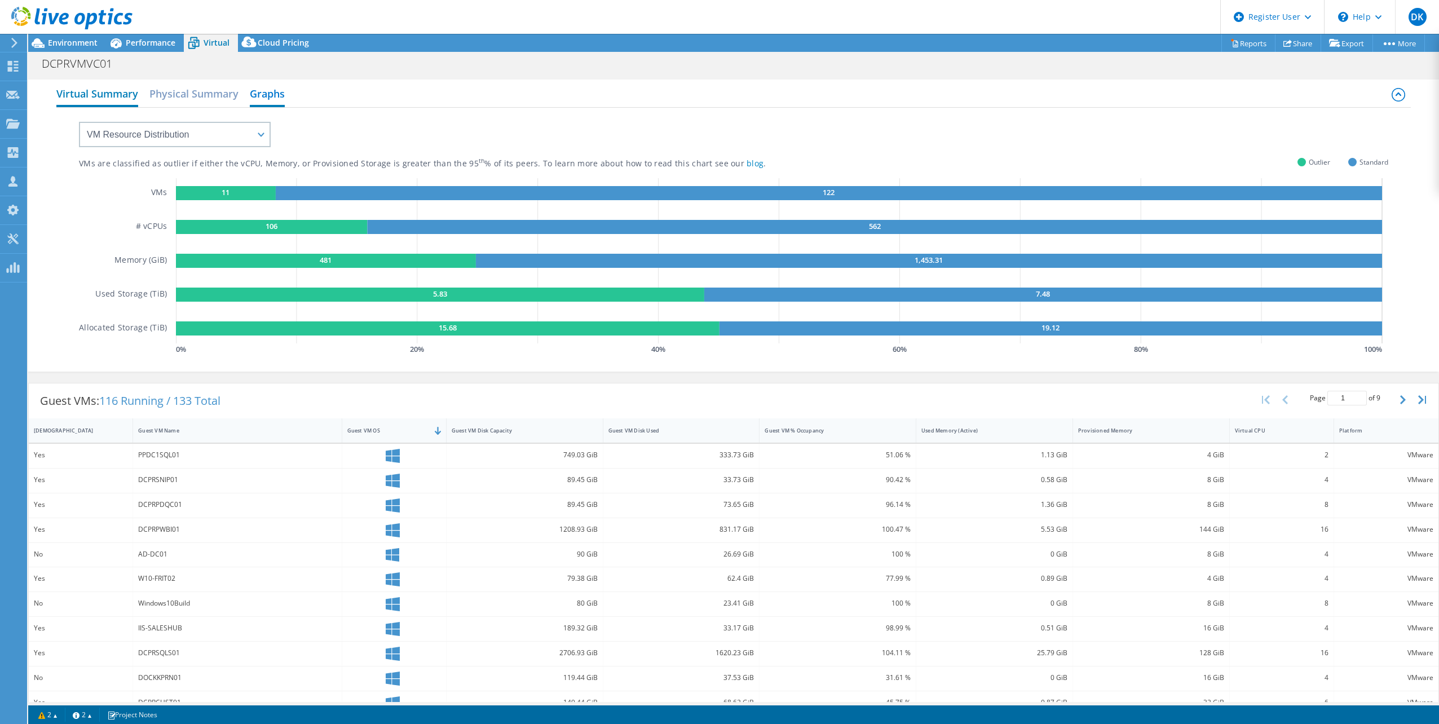
click at [100, 95] on h2 "Virtual Summary" at bounding box center [97, 94] width 82 height 25
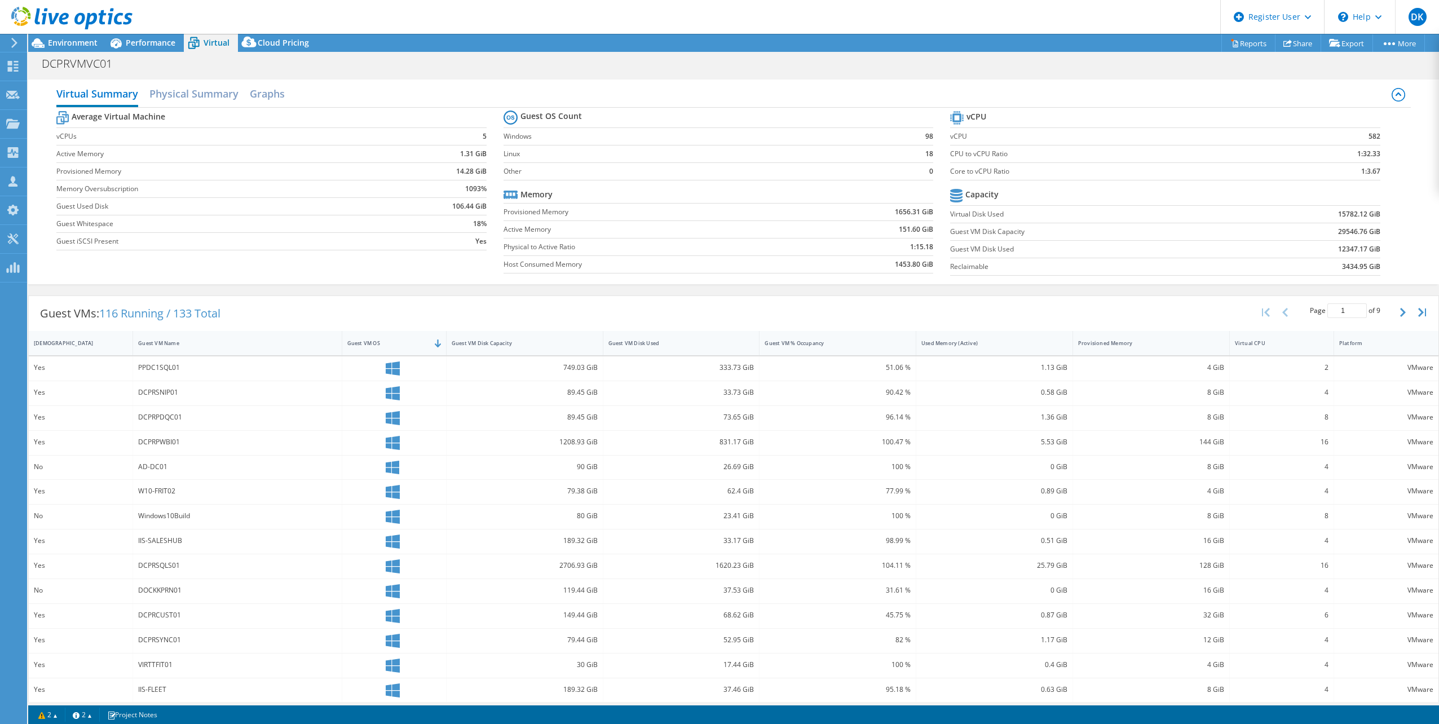
drag, startPoint x: 72, startPoint y: 41, endPoint x: 127, endPoint y: 62, distance: 59.3
click at [72, 41] on span "Environment" at bounding box center [73, 42] width 50 height 11
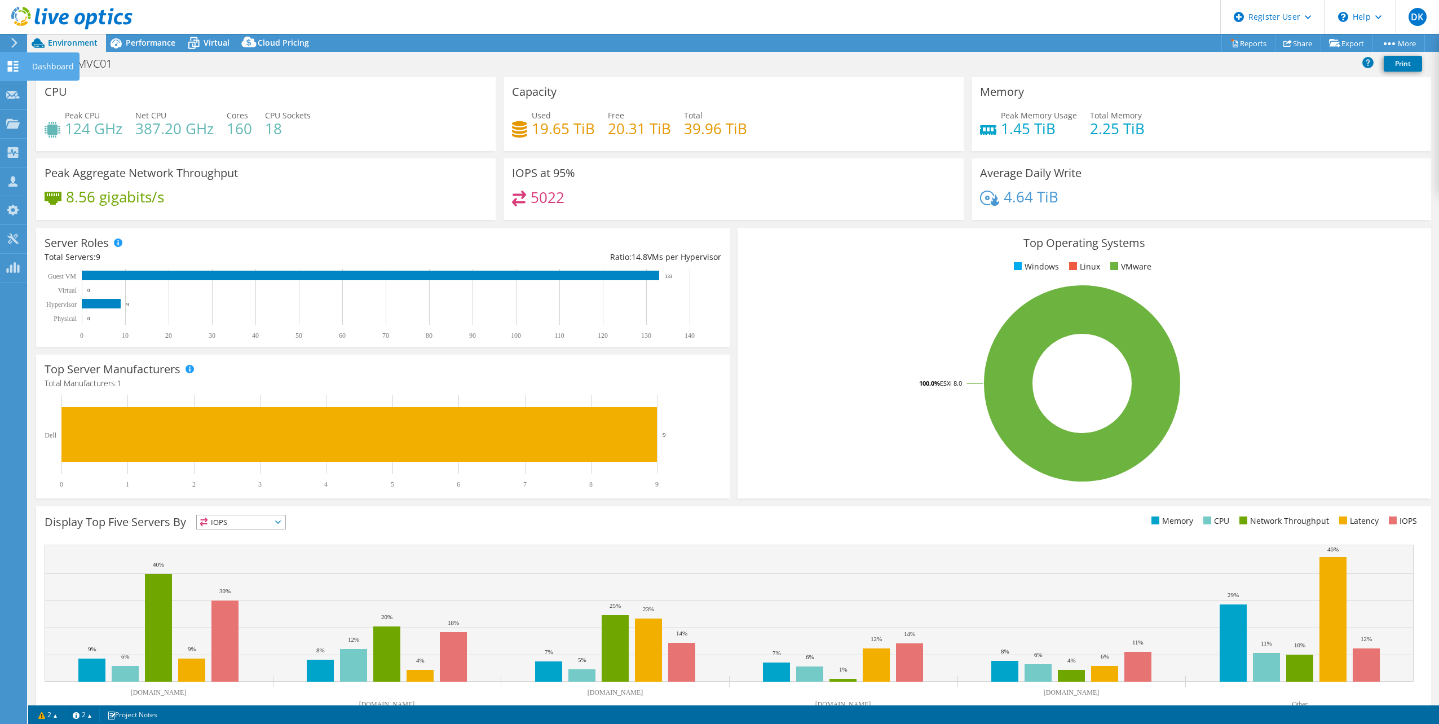
click at [8, 72] on div at bounding box center [13, 67] width 14 height 12
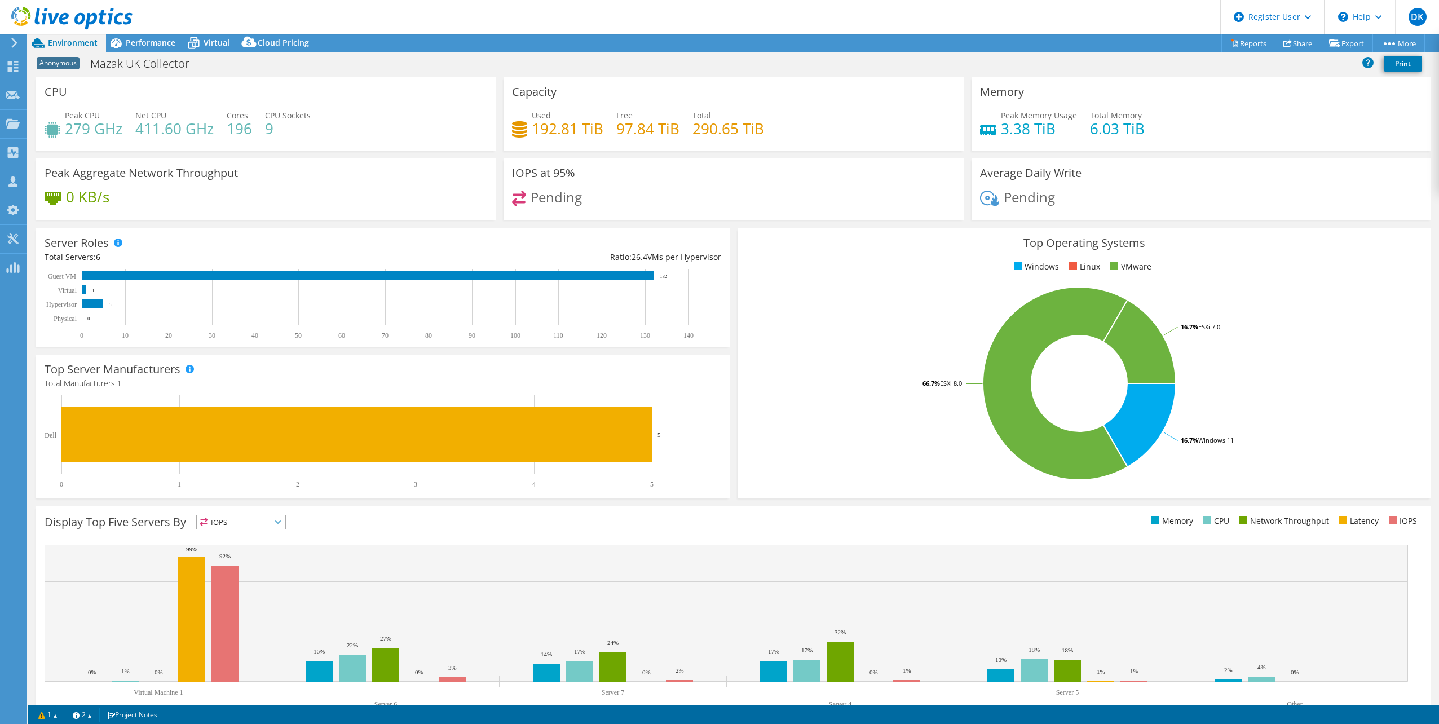
select select "EULondon"
select select "GBP"
